Goal: Task Accomplishment & Management: Manage account settings

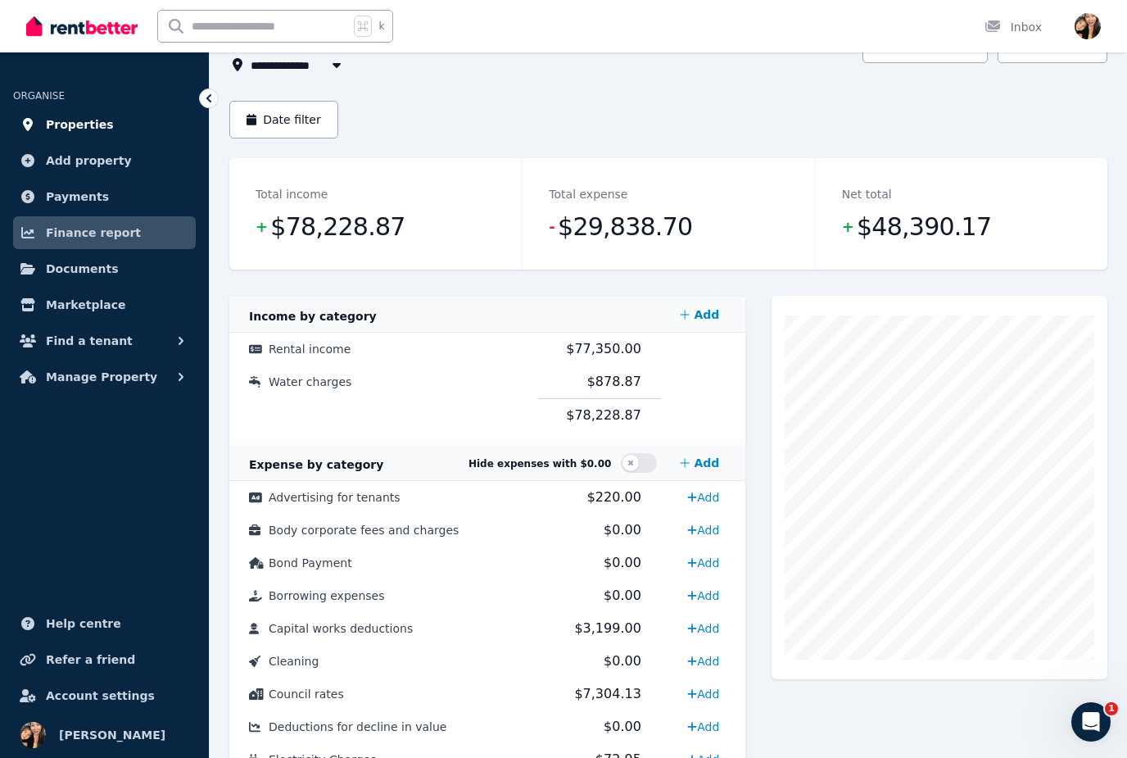
click at [111, 124] on link "Properties" at bounding box center [104, 124] width 183 height 33
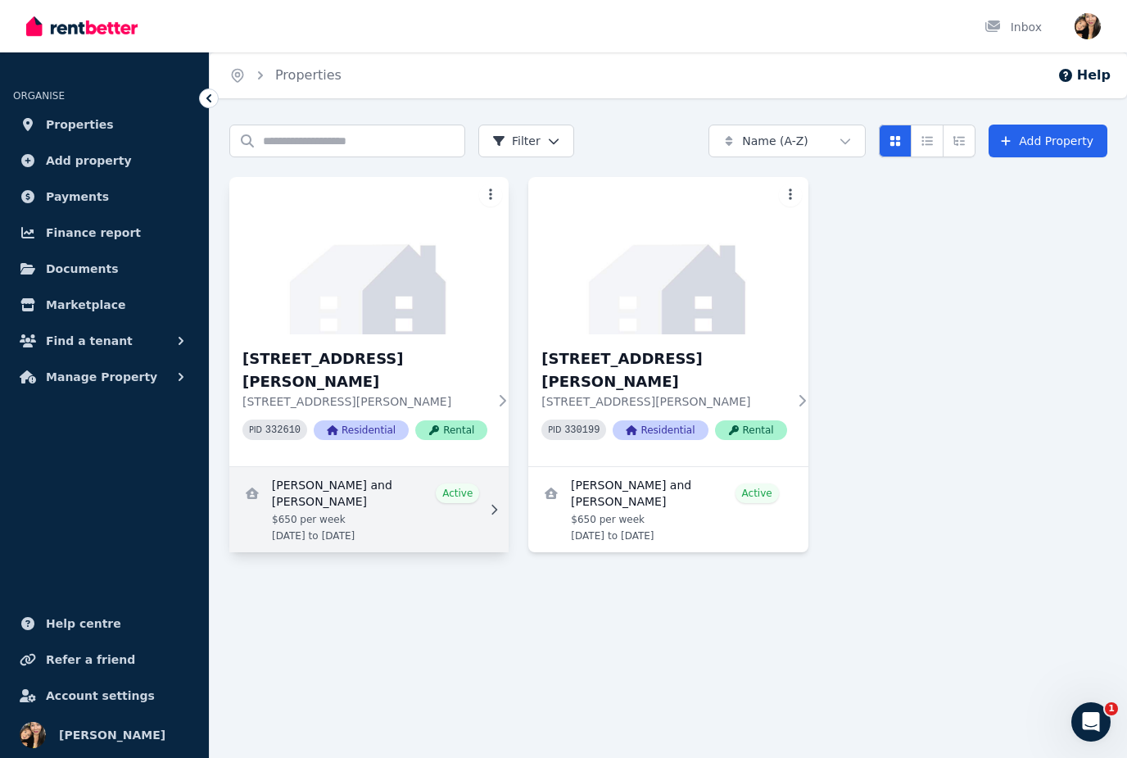
click at [385, 490] on link "View details for Adriana Franchina and Erin Stewart" at bounding box center [368, 509] width 279 height 85
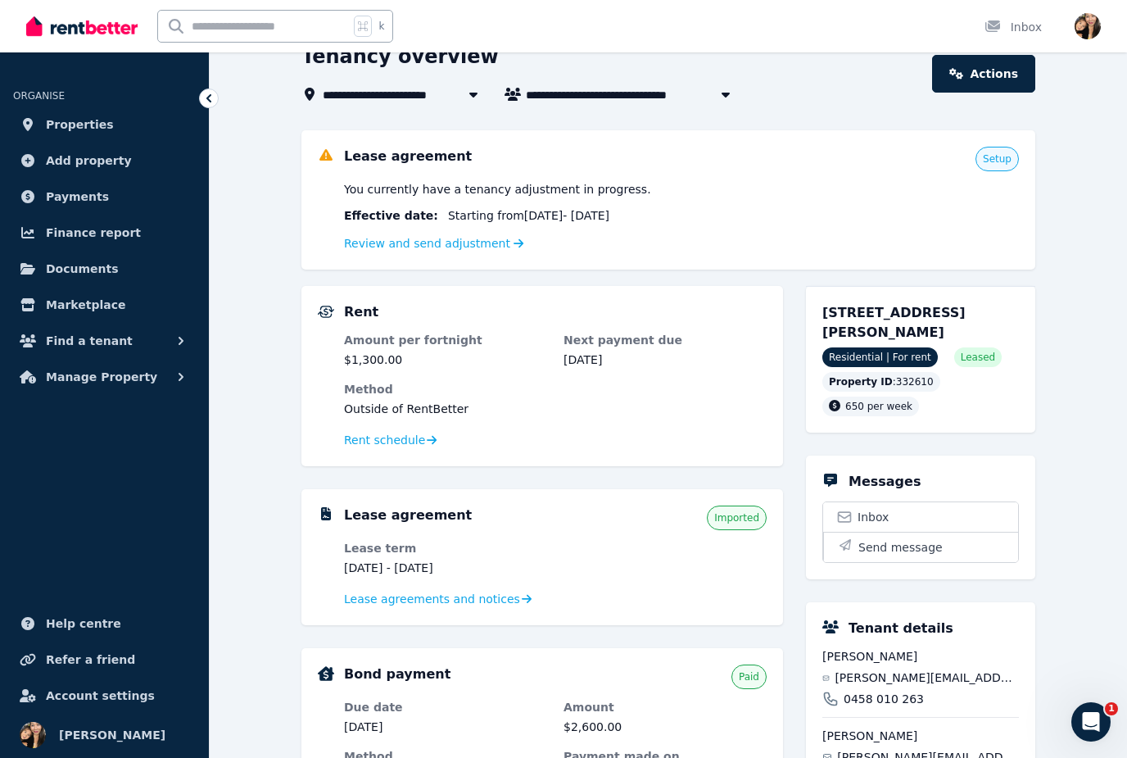
scroll to position [56, 0]
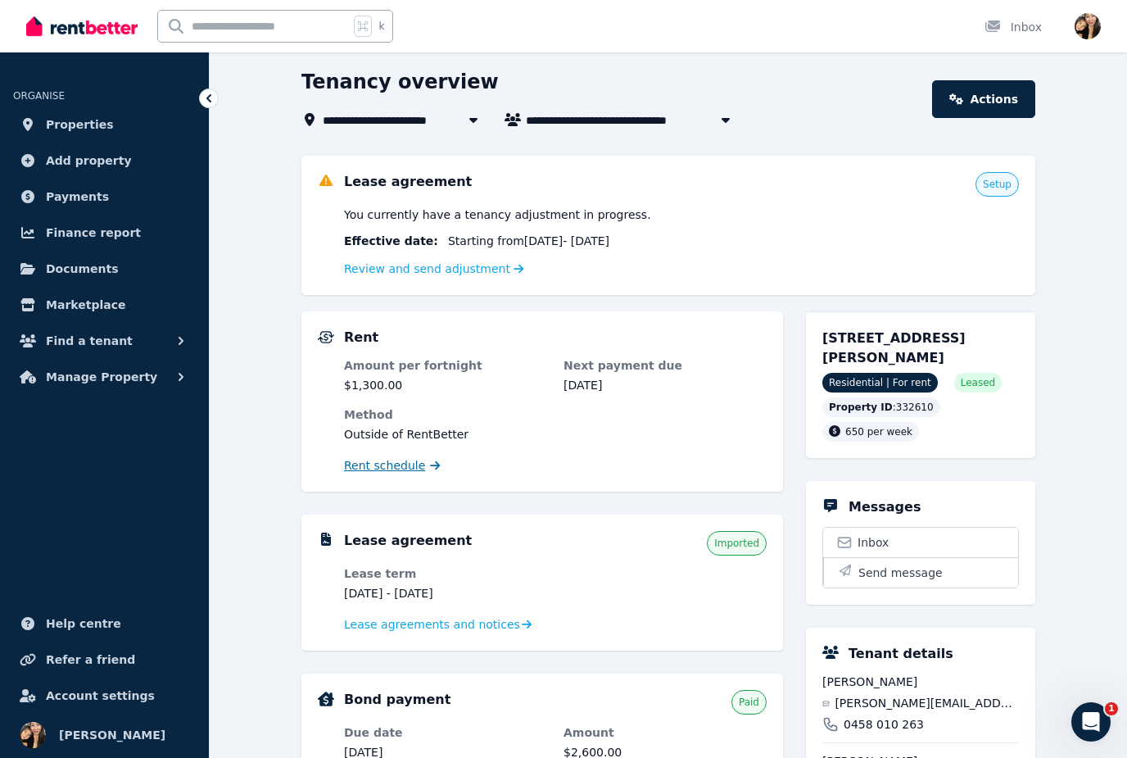
click at [406, 471] on span "Rent schedule" at bounding box center [384, 465] width 81 height 16
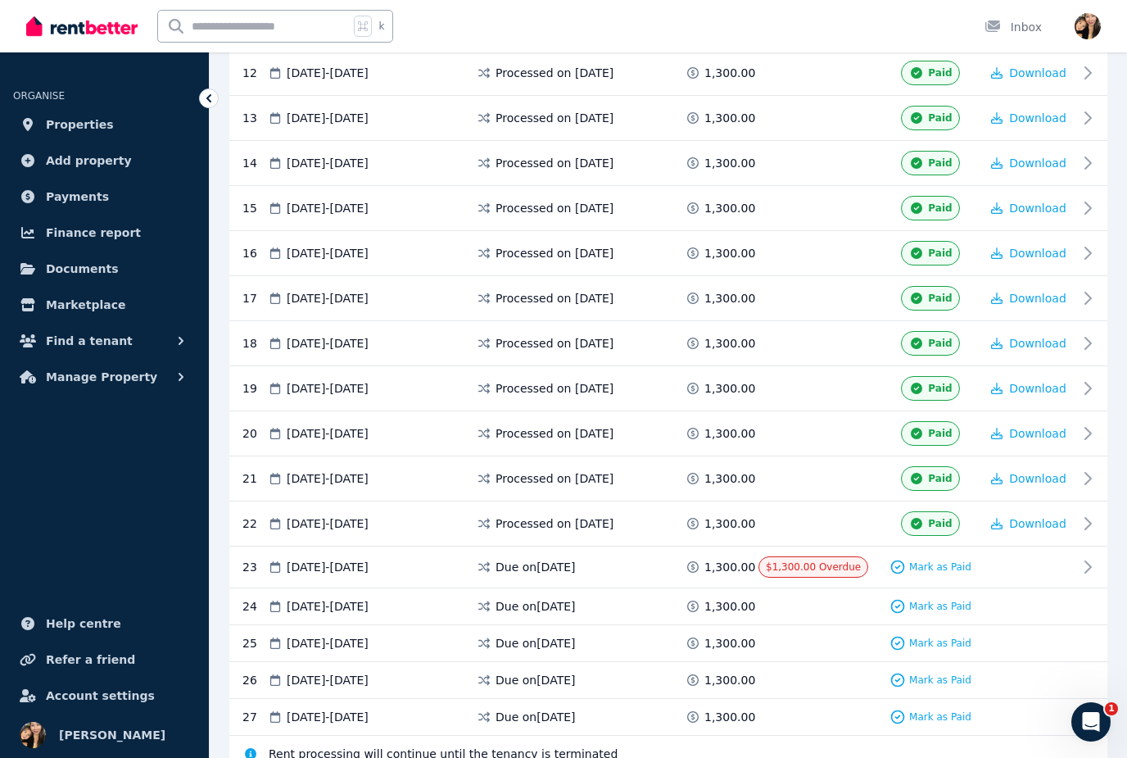
scroll to position [868, 0]
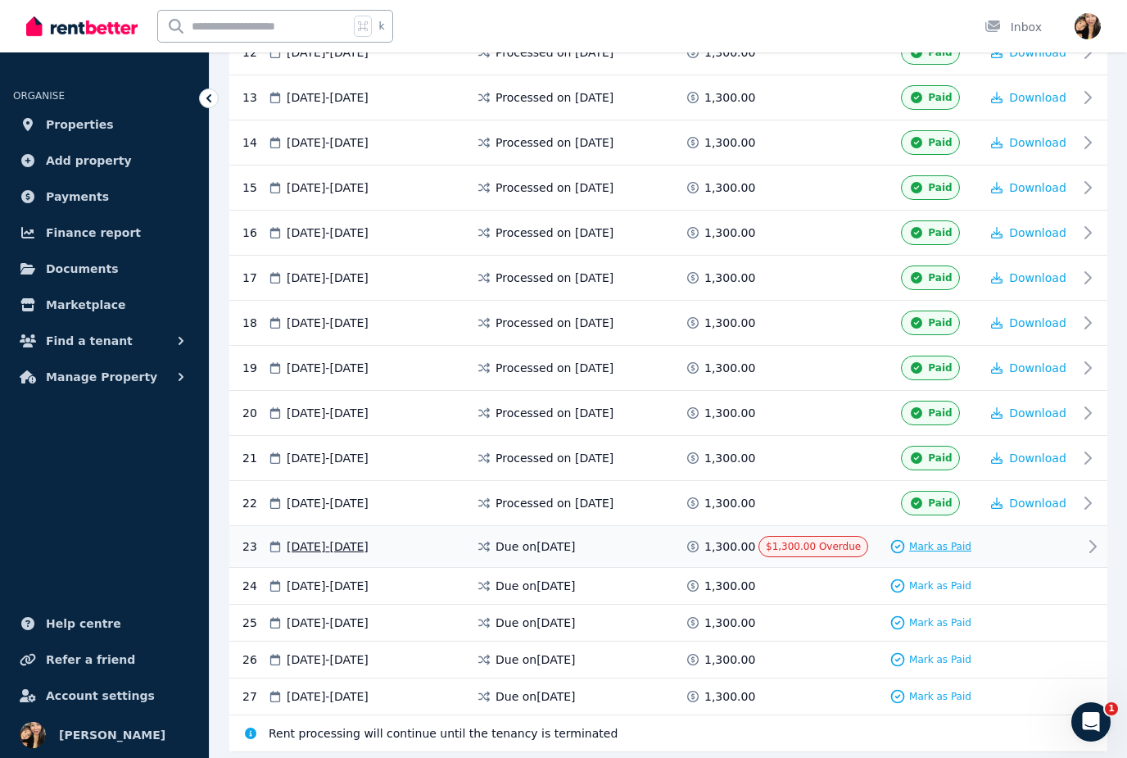
click at [942, 546] on span "Mark as Paid" at bounding box center [940, 546] width 62 height 13
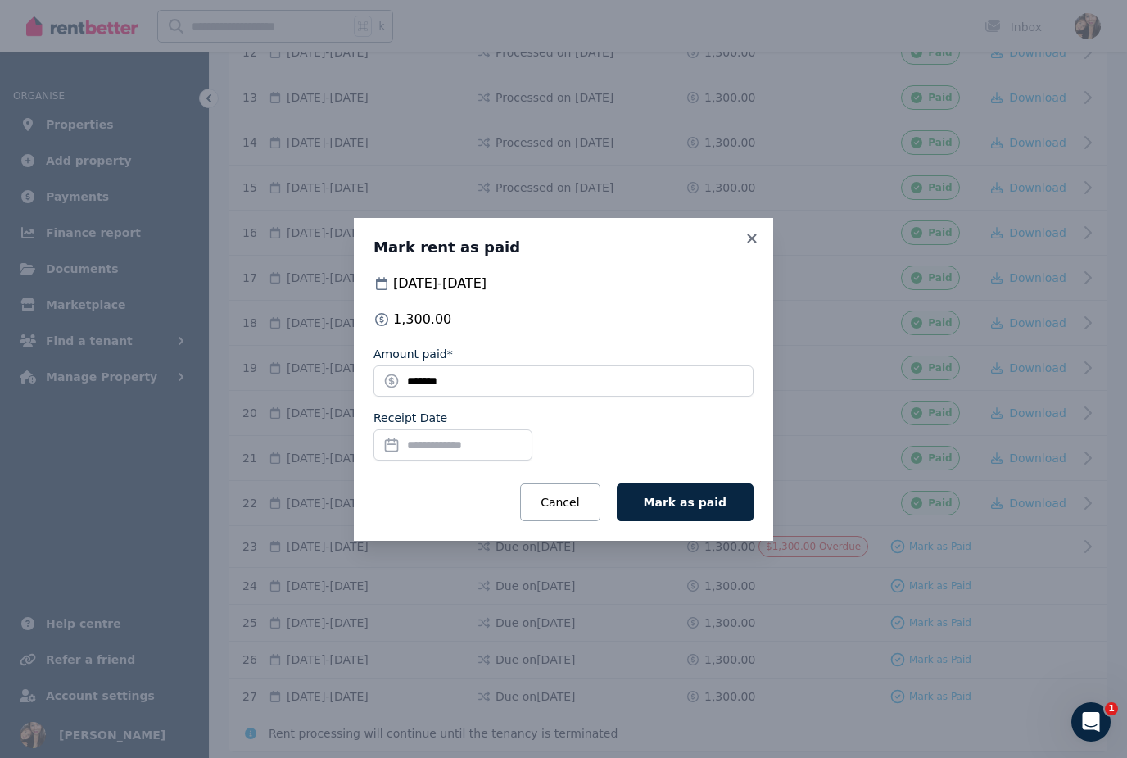
click at [450, 460] on input "Receipt Date" at bounding box center [453, 444] width 159 height 31
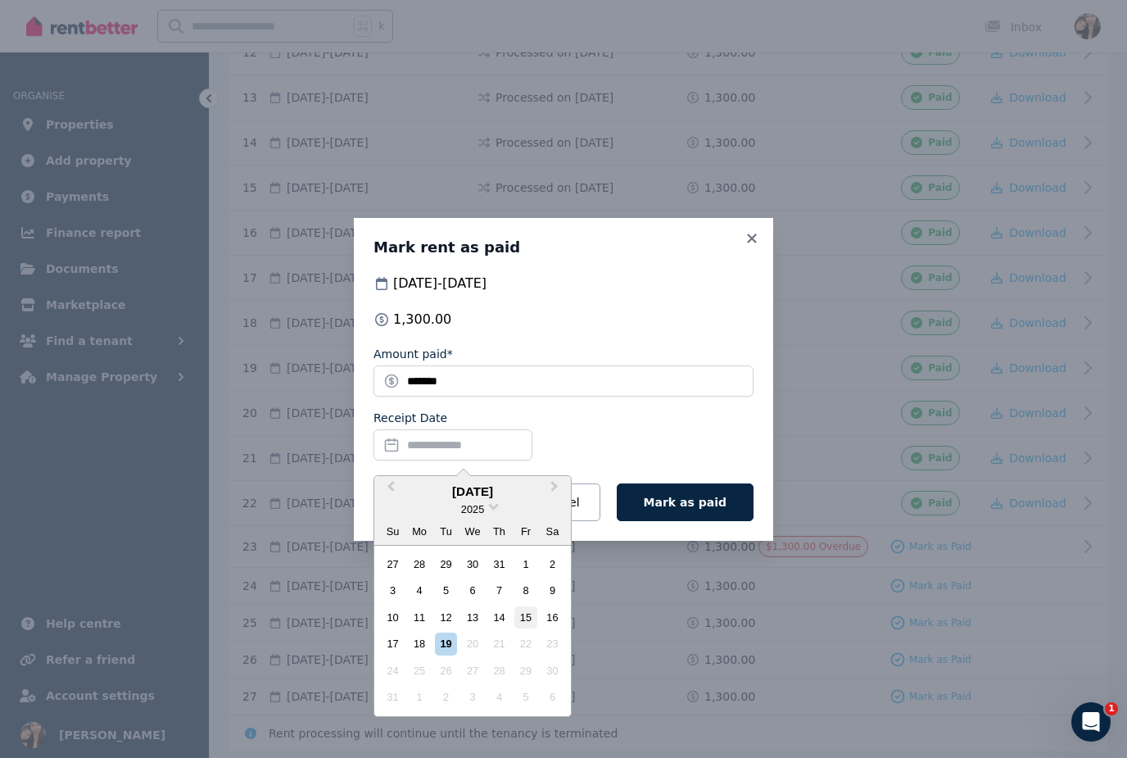
click at [532, 628] on div "15" at bounding box center [526, 617] width 22 height 22
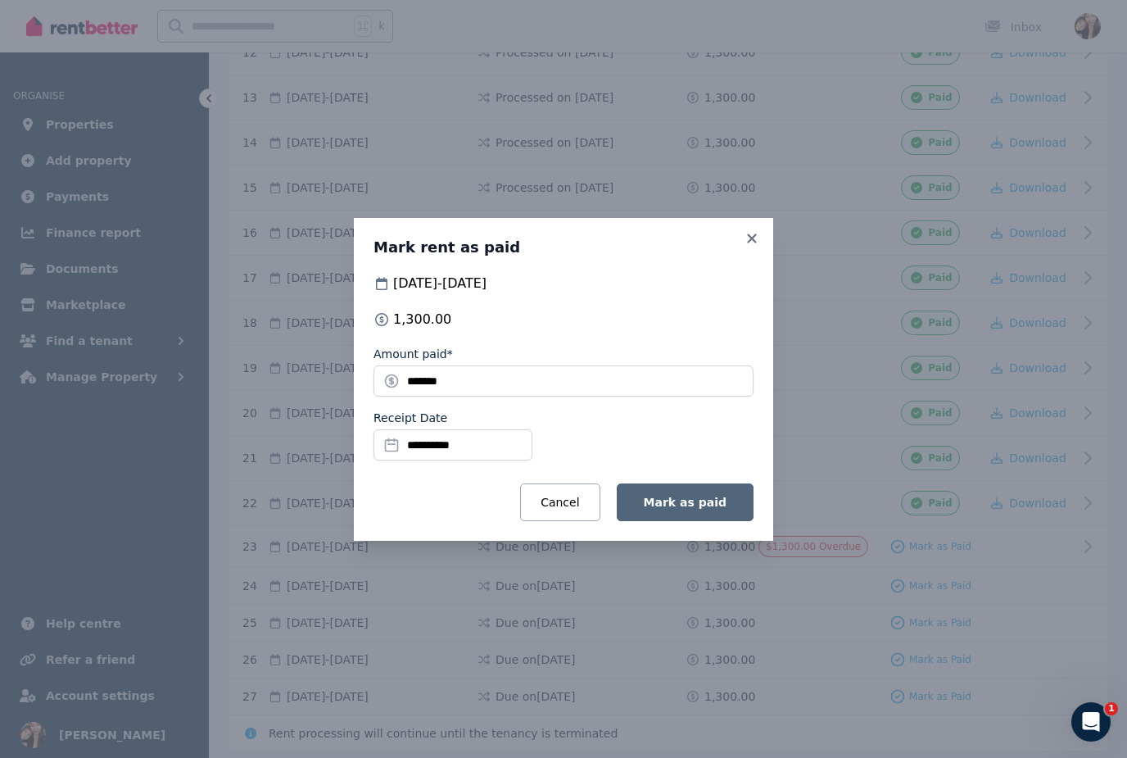
click at [720, 509] on span "Mark as paid" at bounding box center [685, 502] width 83 height 13
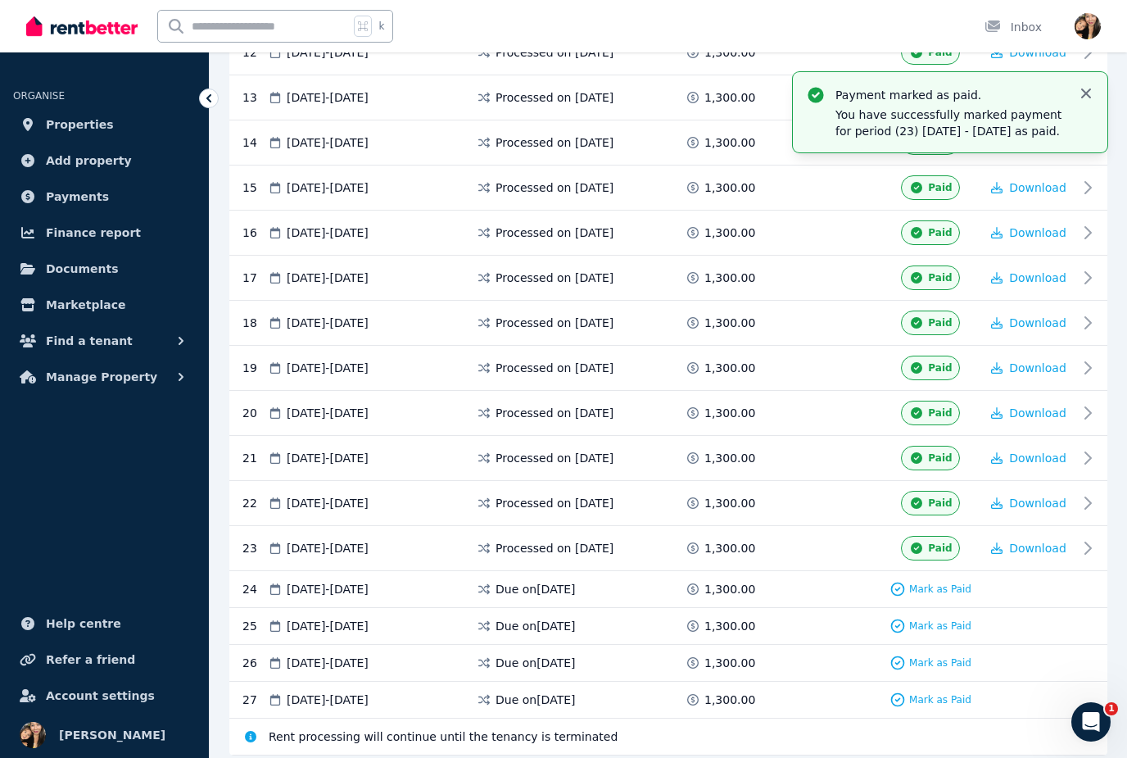
click at [1084, 93] on icon "button" at bounding box center [1086, 93] width 16 height 16
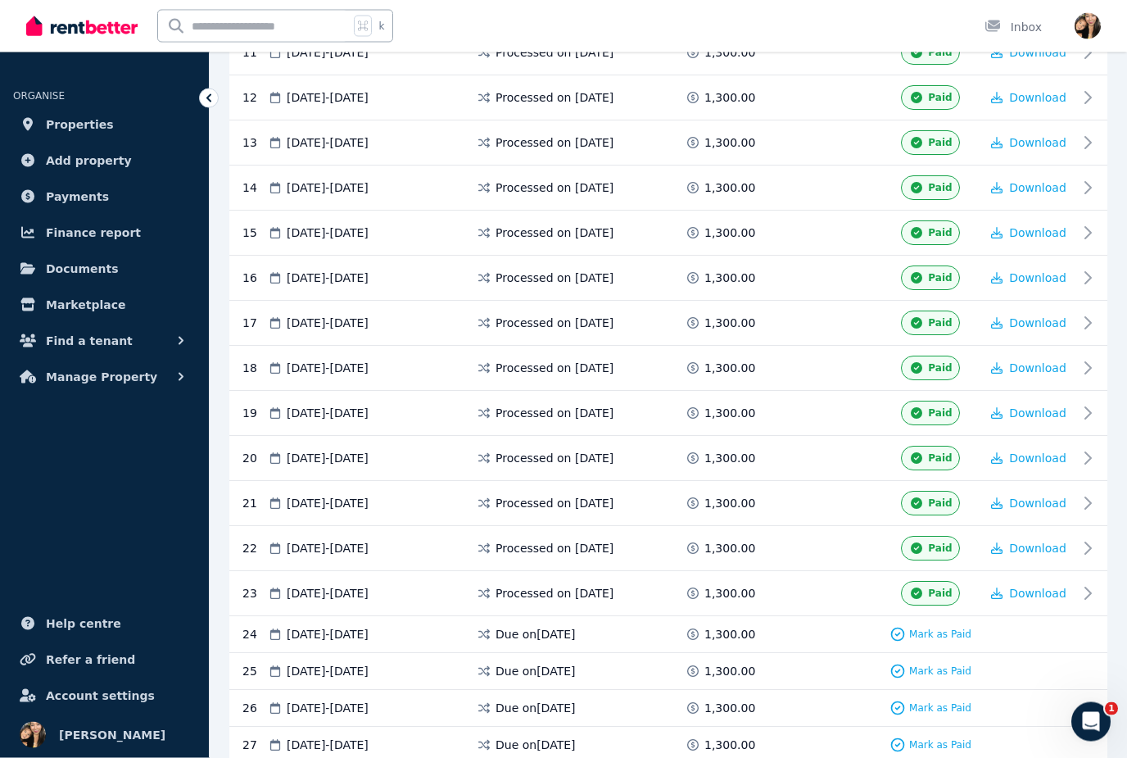
scroll to position [872, 0]
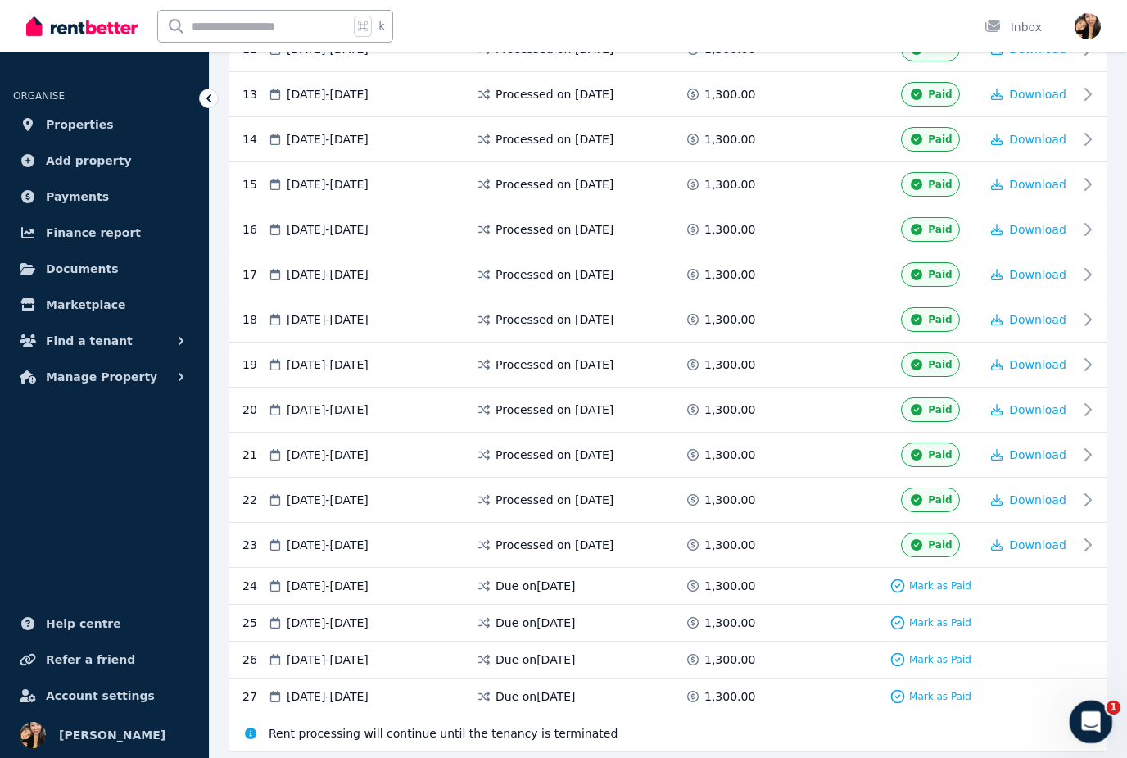
click at [1088, 726] on icon "Open Intercom Messenger" at bounding box center [1089, 719] width 27 height 27
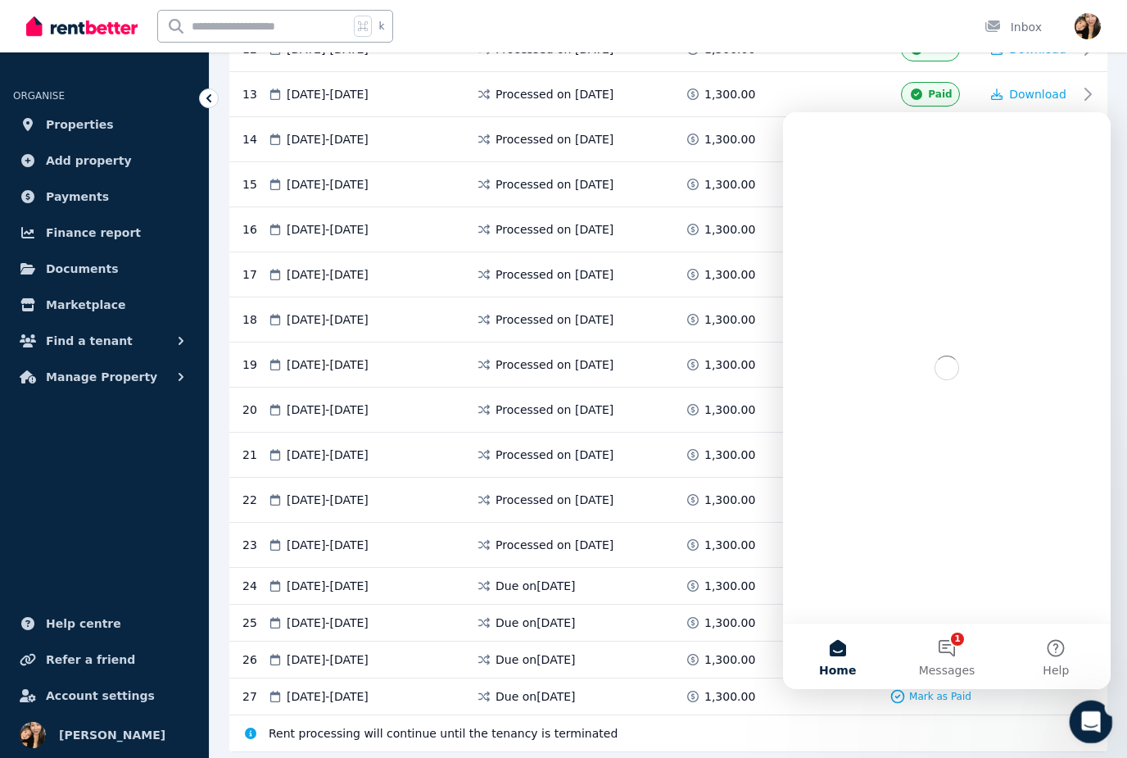
scroll to position [0, 0]
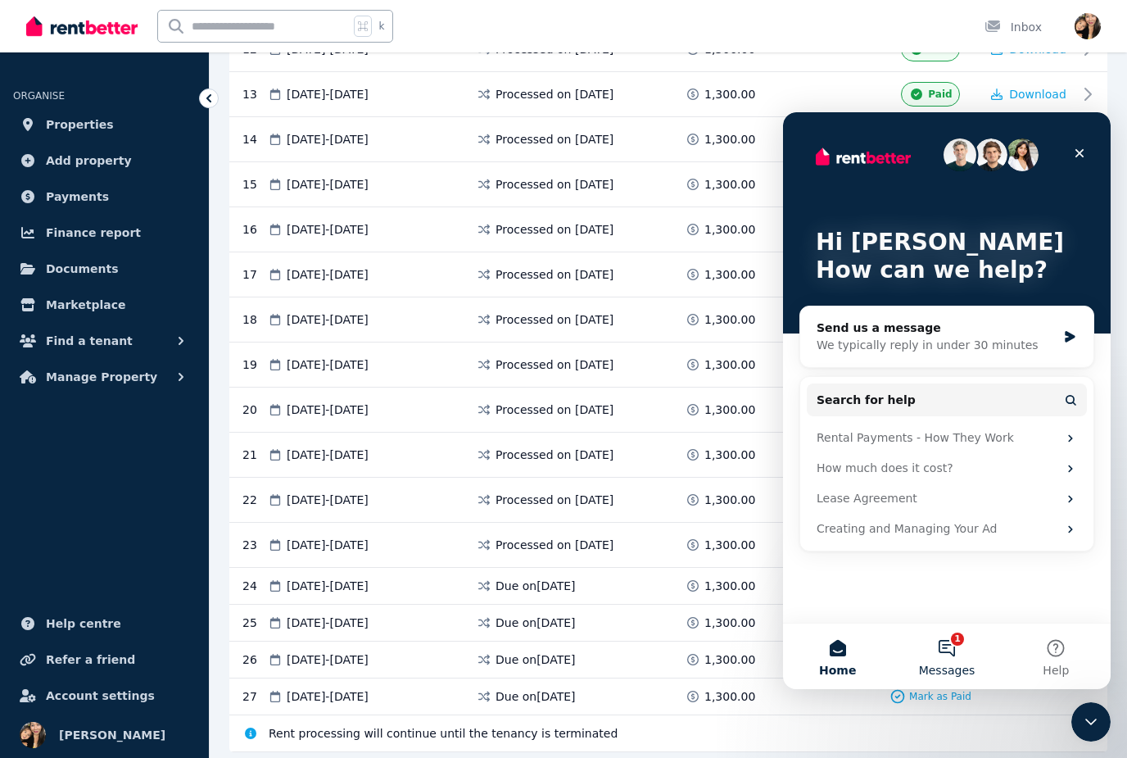
click at [965, 651] on button "1 Messages" at bounding box center [946, 656] width 109 height 66
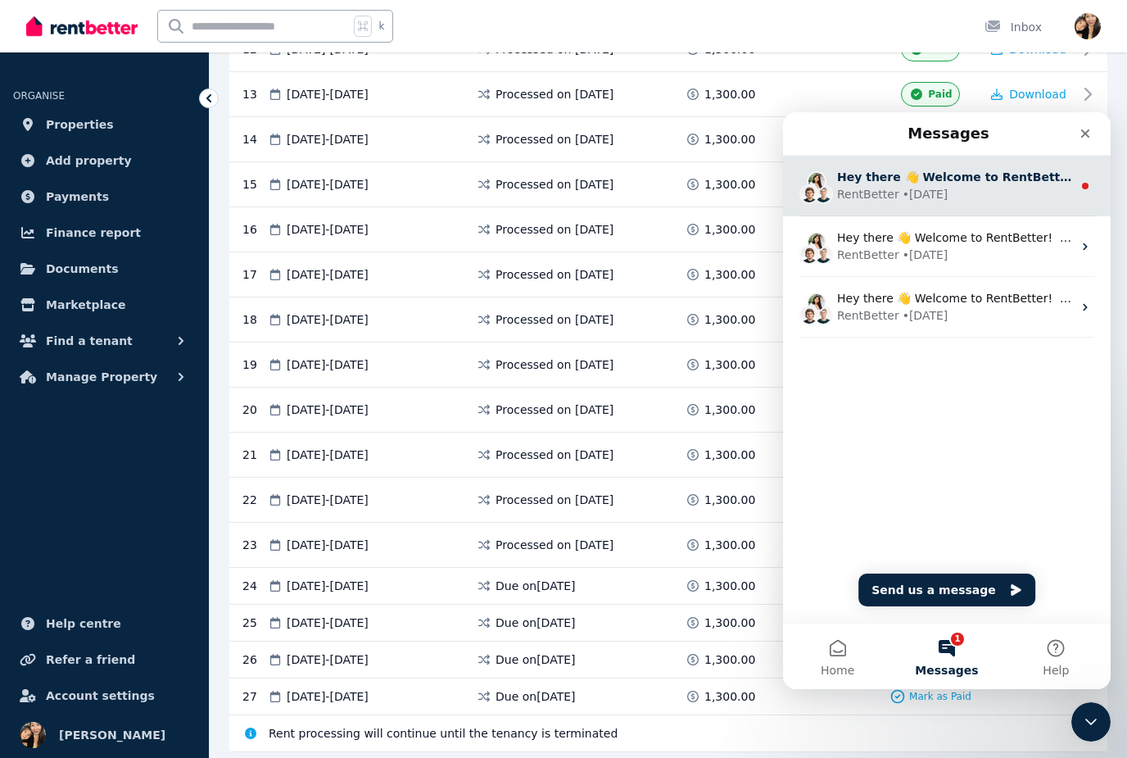
click at [1011, 187] on div "RentBetter • [DATE]" at bounding box center [954, 194] width 235 height 17
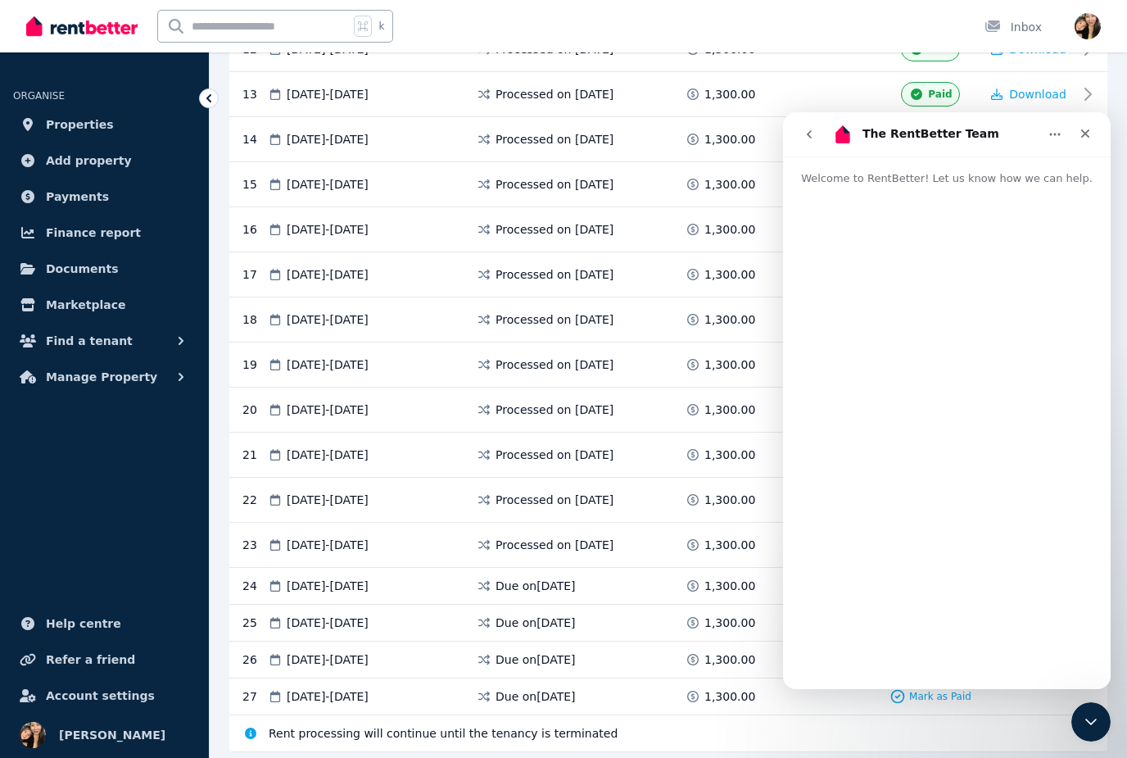
scroll to position [803, 0]
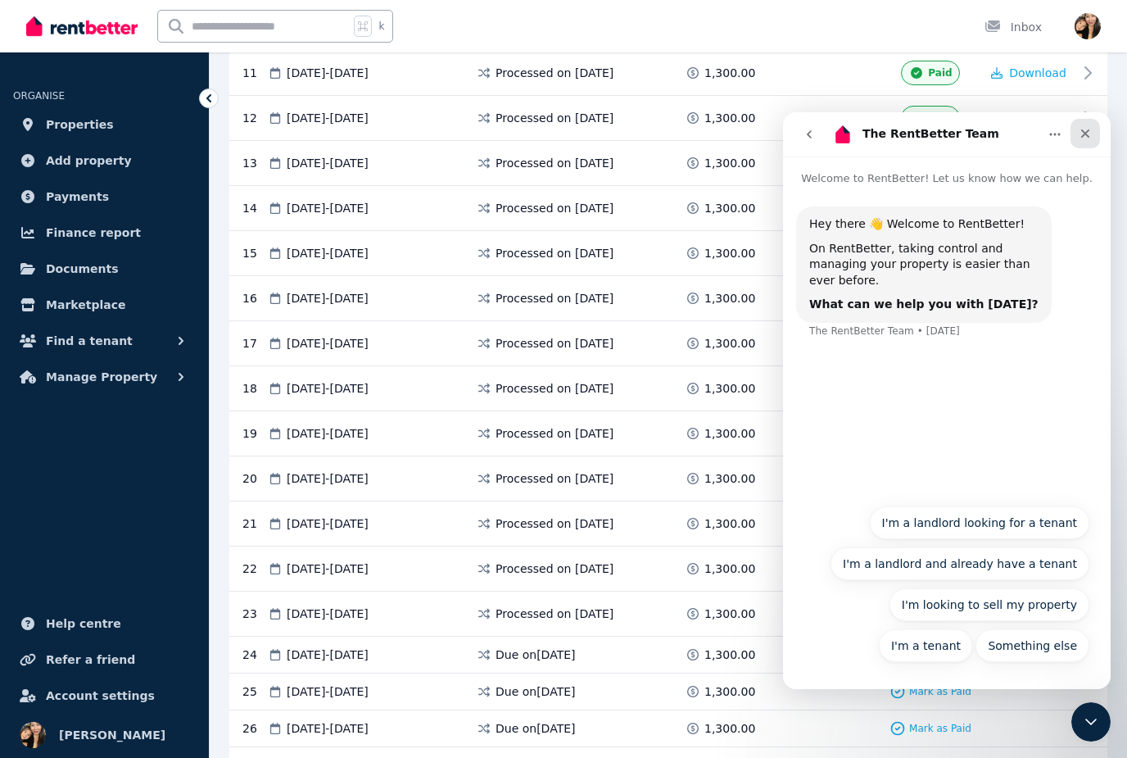
click at [1090, 125] on div "Close" at bounding box center [1085, 133] width 29 height 29
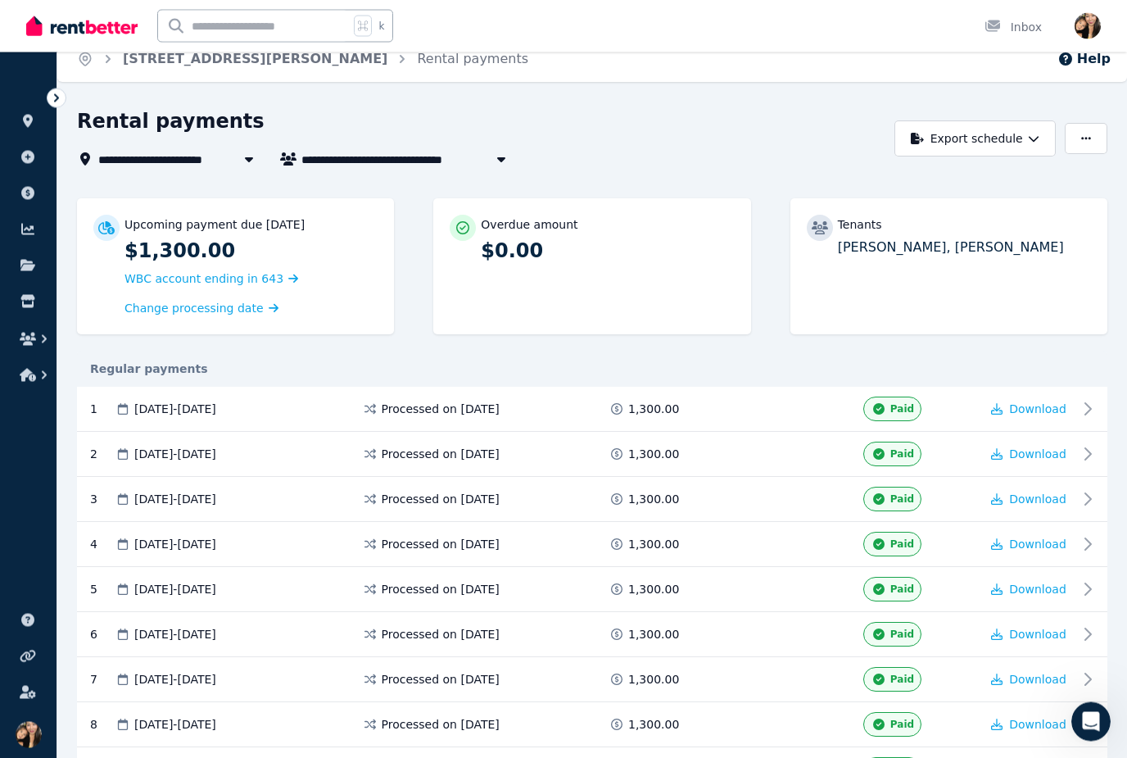
scroll to position [0, 0]
